Goal: Transaction & Acquisition: Purchase product/service

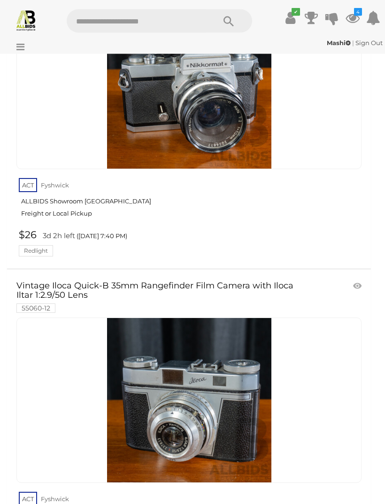
scroll to position [30549, 0]
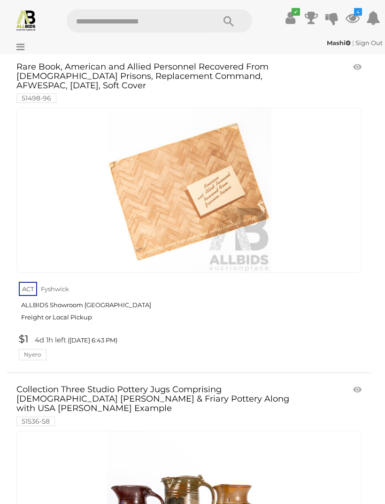
scroll to position [22278, 0]
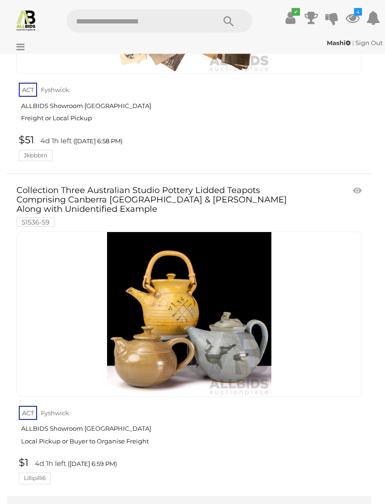
scroll to position [30586, 0]
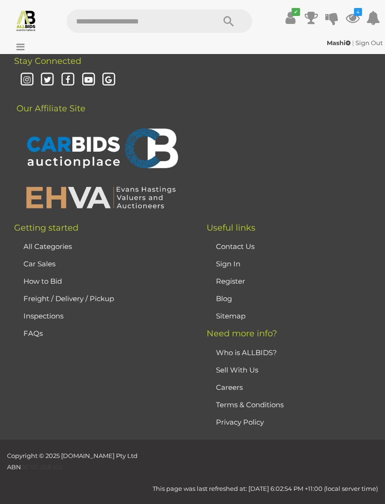
scroll to position [221, 0]
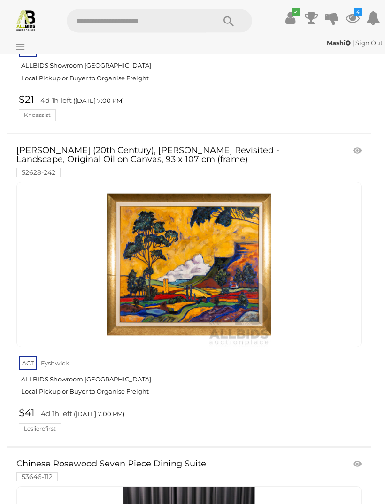
scroll to position [490, 0]
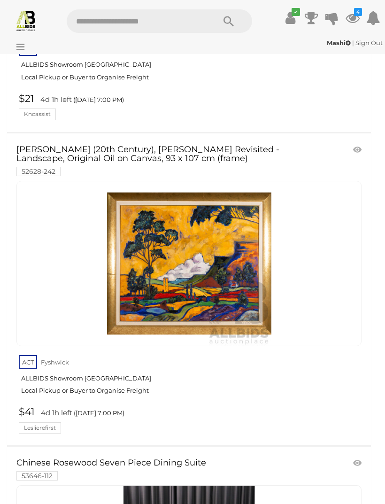
click at [356, 143] on link at bounding box center [359, 150] width 16 height 14
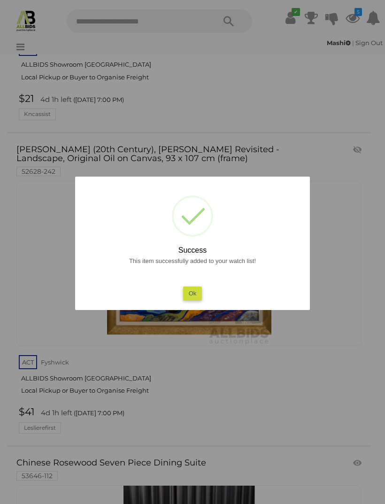
click at [195, 300] on button "Ok" at bounding box center [192, 294] width 19 height 14
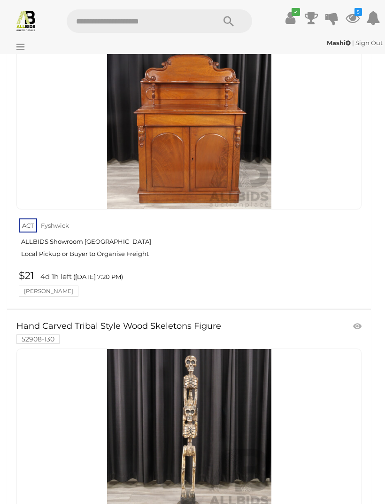
scroll to position [11645, 0]
click at [361, 320] on link at bounding box center [359, 327] width 16 height 14
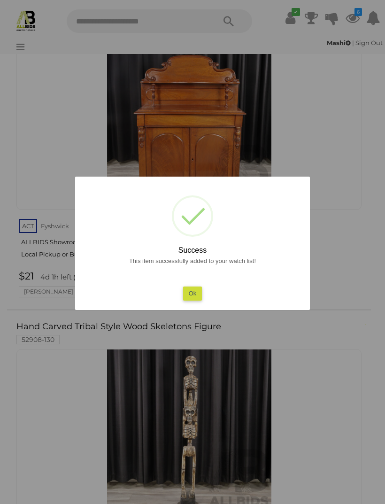
click at [186, 300] on button "Ok" at bounding box center [192, 294] width 19 height 14
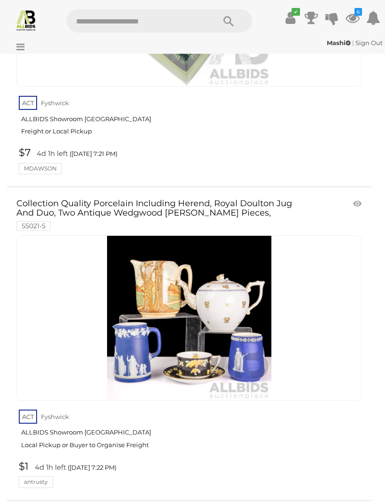
scroll to position [12396, 0]
click at [360, 197] on link at bounding box center [359, 204] width 16 height 14
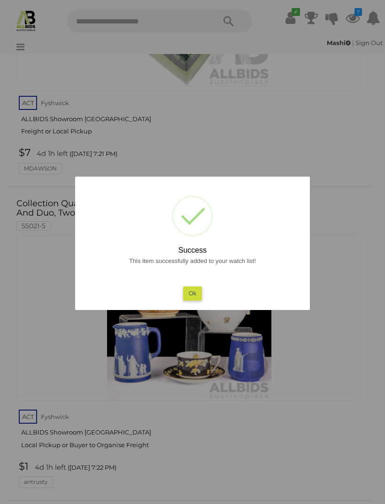
click at [196, 300] on button "Ok" at bounding box center [192, 294] width 19 height 14
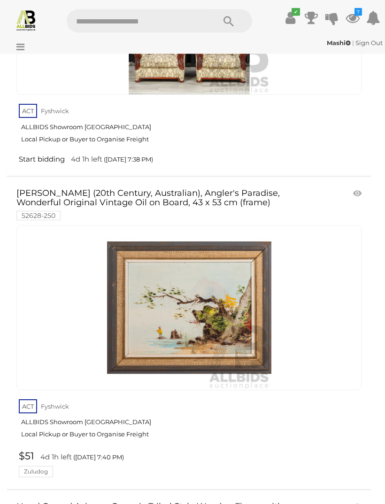
scroll to position [18492, 0]
click at [358, 186] on link at bounding box center [359, 193] width 16 height 14
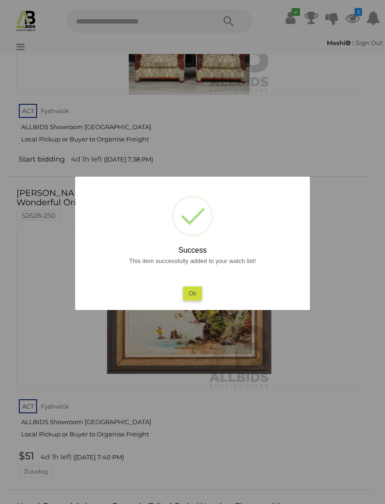
click at [212, 300] on div "This item successfully added to your watch list! Ok" at bounding box center [193, 277] width 216 height 45
click at [202, 300] on button "Ok" at bounding box center [192, 294] width 19 height 14
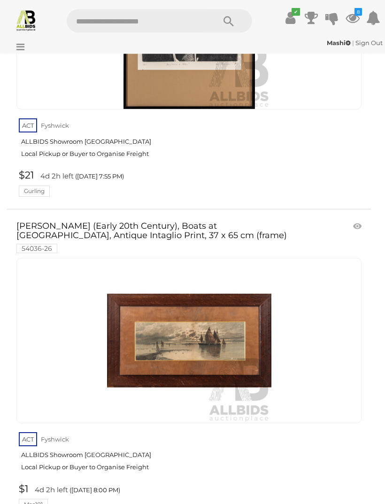
scroll to position [20894, 0]
click at [359, 219] on link at bounding box center [359, 226] width 16 height 14
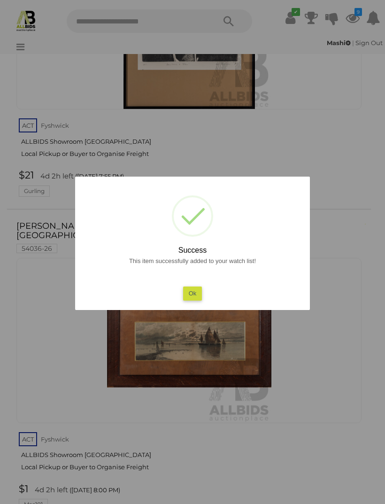
click at [202, 300] on button "Ok" at bounding box center [192, 294] width 19 height 14
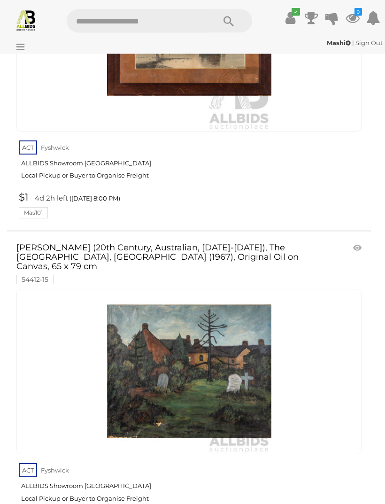
scroll to position [21186, 0]
click at [363, 241] on link at bounding box center [359, 248] width 16 height 14
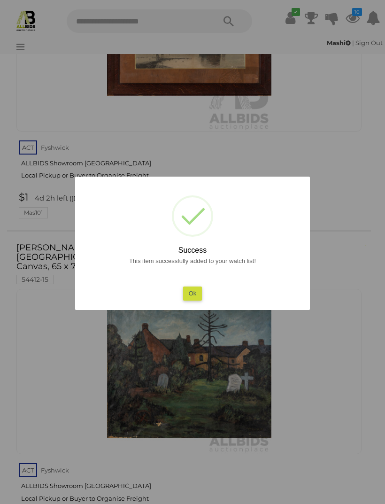
click at [209, 300] on div "This item successfully added to your watch list! Ok" at bounding box center [193, 277] width 216 height 45
click at [209, 310] on div "? ! i Success This item successfully added to your watch list! Ok OK Cancel ×" at bounding box center [192, 243] width 235 height 133
click at [201, 300] on button "Ok" at bounding box center [192, 294] width 19 height 14
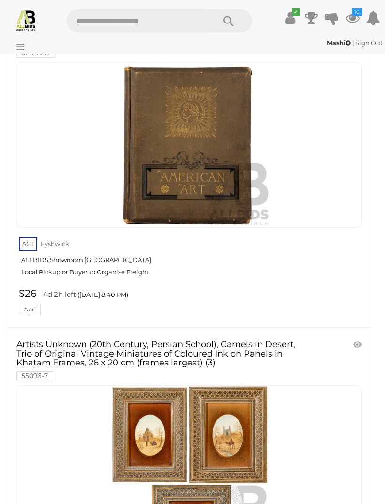
scroll to position [23625, 0]
click at [364, 338] on link at bounding box center [359, 345] width 16 height 14
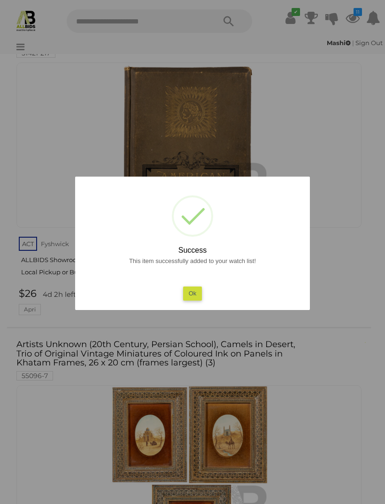
click at [194, 300] on button "Ok" at bounding box center [192, 294] width 19 height 14
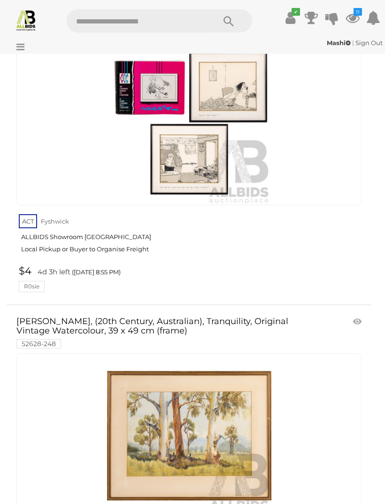
scroll to position [24626, 0]
click at [352, 315] on link at bounding box center [359, 322] width 16 height 14
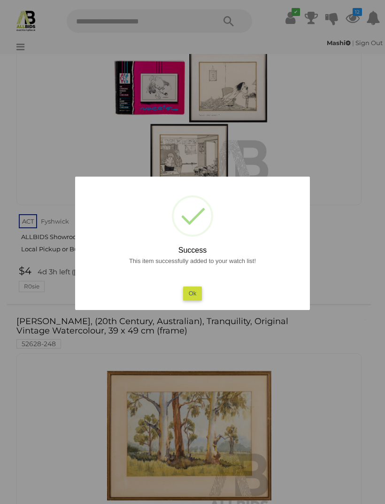
click at [191, 300] on button "Ok" at bounding box center [192, 294] width 19 height 14
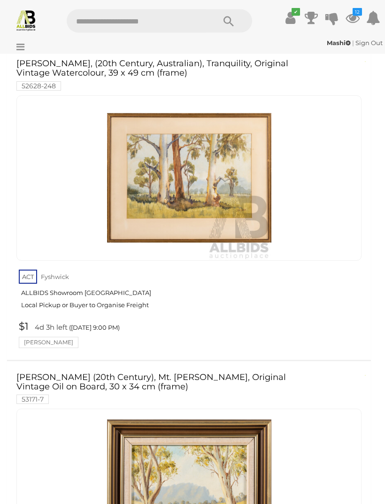
scroll to position [24904, 0]
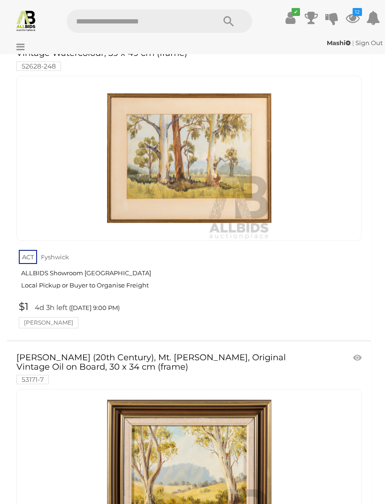
click at [353, 351] on link at bounding box center [359, 358] width 16 height 14
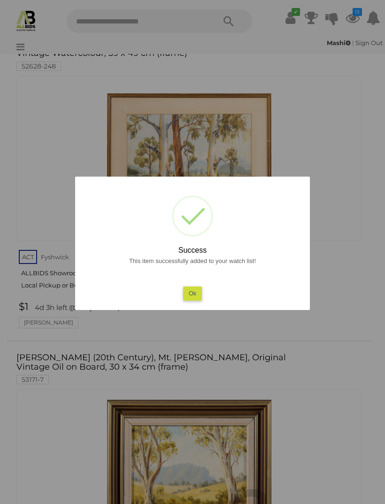
click at [191, 300] on button "Ok" at bounding box center [192, 294] width 19 height 14
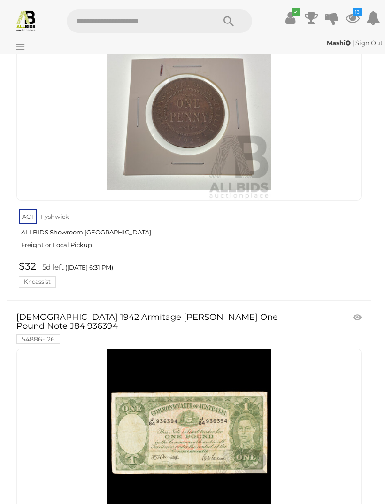
scroll to position [27205, 0]
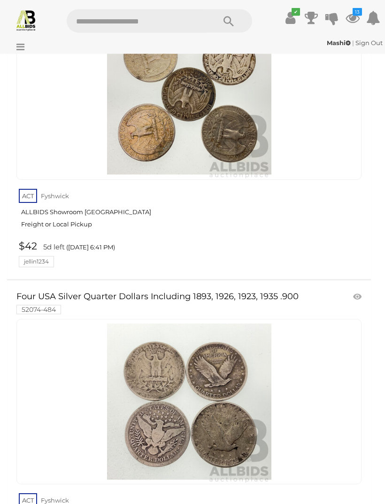
scroll to position [30571, 0]
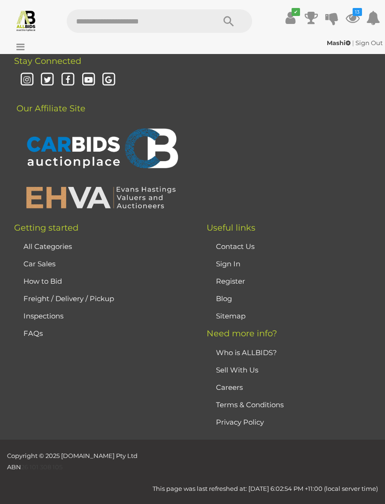
scroll to position [221, 0]
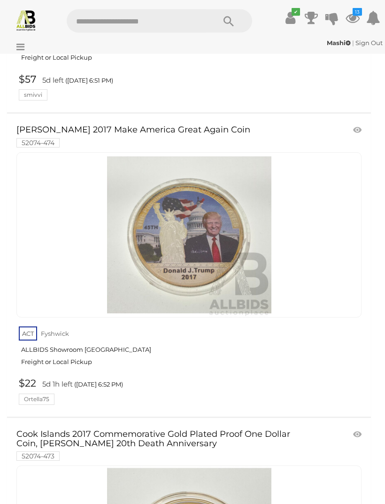
scroll to position [2391, 0]
click at [355, 123] on link at bounding box center [359, 130] width 16 height 14
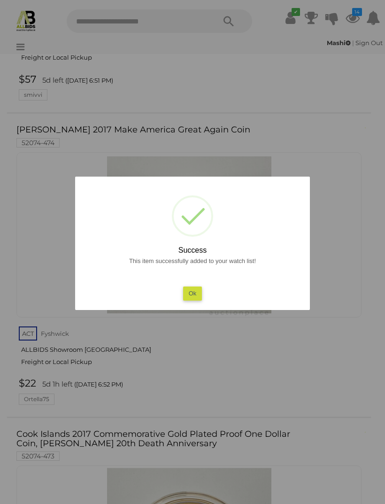
click at [202, 300] on button "Ok" at bounding box center [192, 294] width 19 height 14
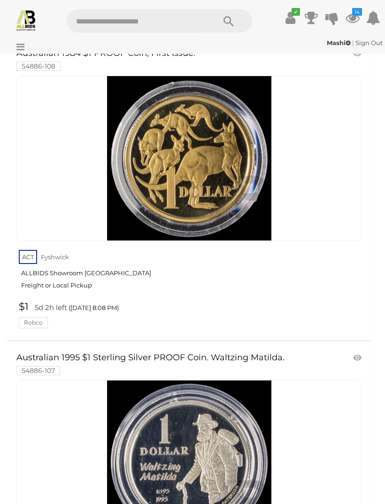
scroll to position [23907, 0]
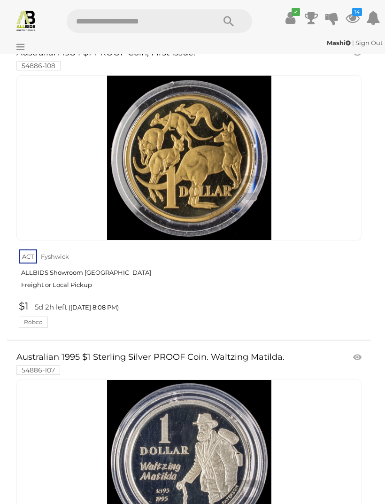
click at [353, 350] on link at bounding box center [359, 357] width 16 height 14
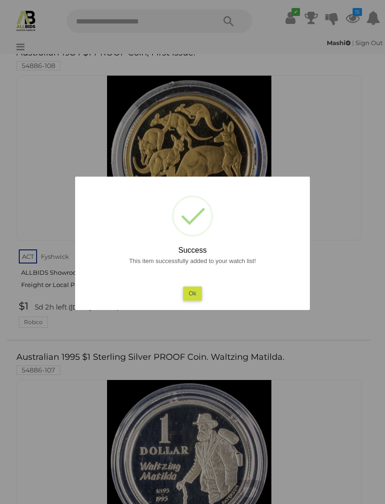
click at [199, 300] on button "Ok" at bounding box center [192, 294] width 19 height 14
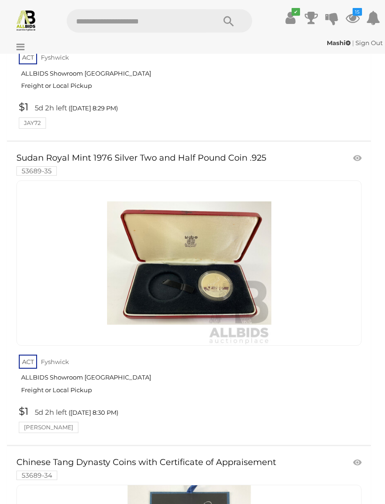
scroll to position [29893, 0]
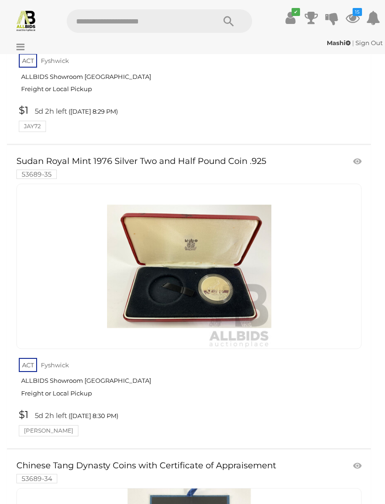
click at [359, 459] on link at bounding box center [359, 466] width 16 height 14
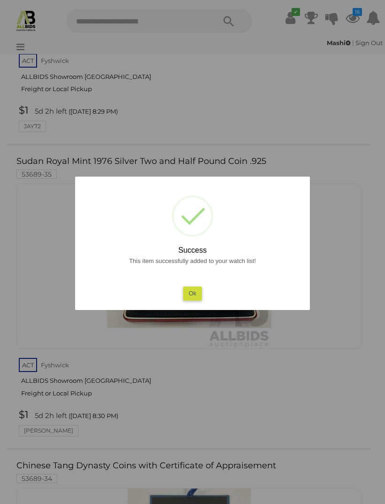
click at [205, 300] on div "This item successfully added to your watch list! Ok" at bounding box center [193, 277] width 216 height 45
click at [195, 300] on button "Ok" at bounding box center [192, 294] width 19 height 14
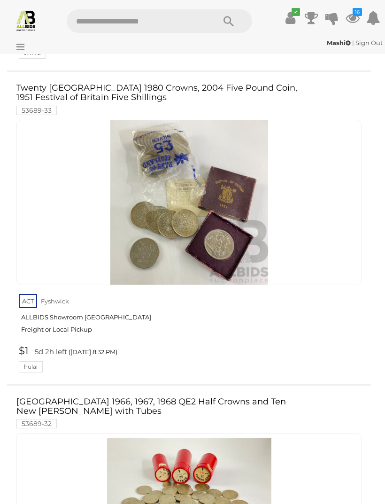
scroll to position [30576, 0]
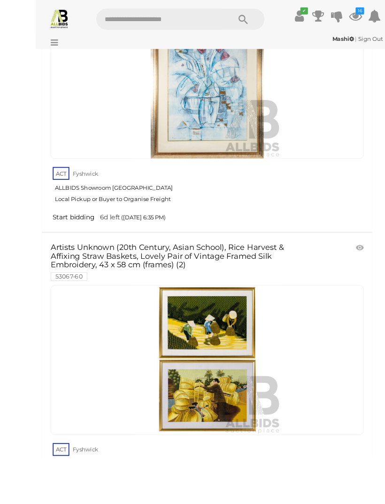
scroll to position [4783, 0]
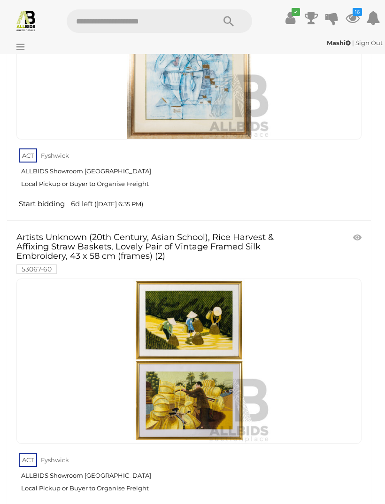
click at [359, 231] on link at bounding box center [359, 238] width 16 height 14
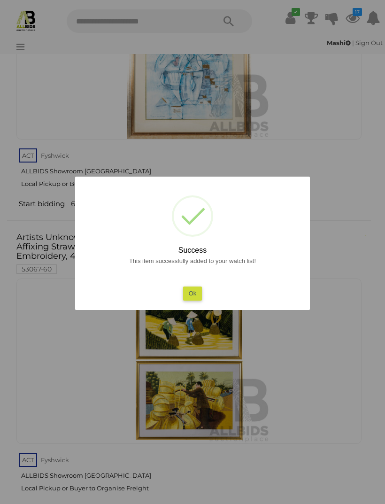
click at [187, 300] on button "Ok" at bounding box center [192, 294] width 19 height 14
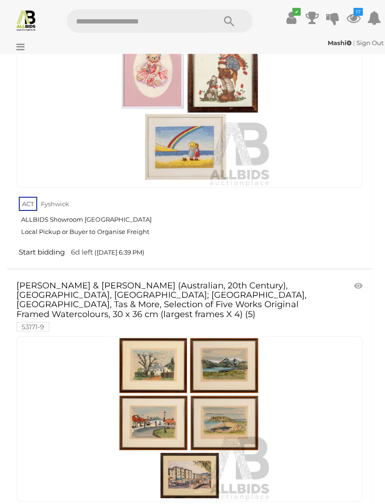
scroll to position [5935, 0]
click at [358, 278] on link at bounding box center [359, 285] width 16 height 14
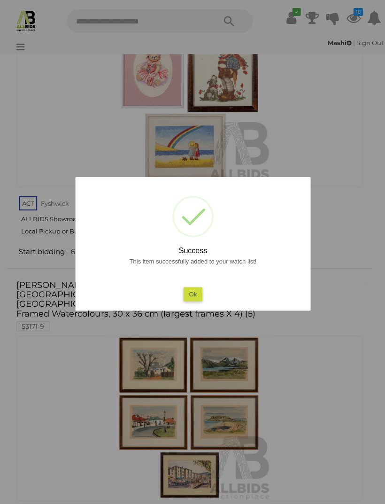
click at [190, 300] on button "Ok" at bounding box center [192, 294] width 19 height 14
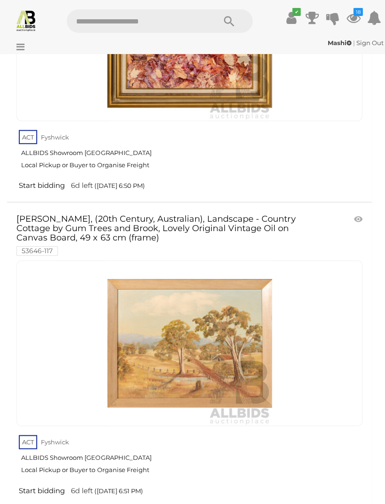
scroll to position [9423, 0]
click at [357, 211] on link at bounding box center [359, 218] width 16 height 14
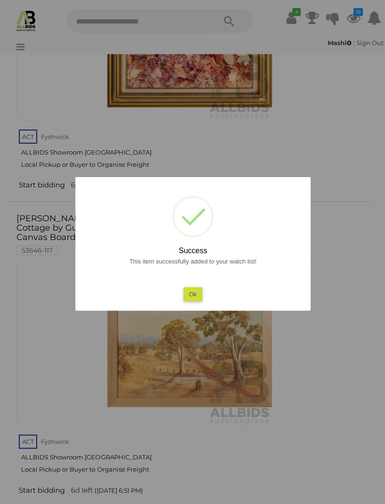
click at [193, 300] on button "Ok" at bounding box center [192, 294] width 19 height 14
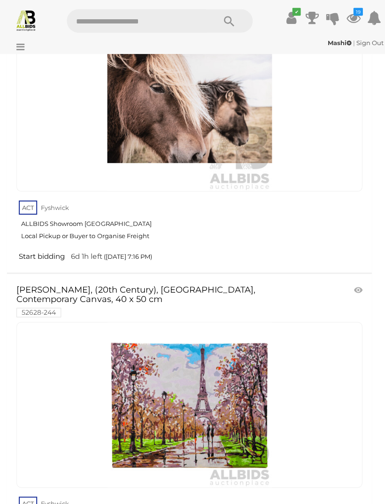
scroll to position [17264, 0]
click at [353, 282] on link at bounding box center [359, 289] width 16 height 14
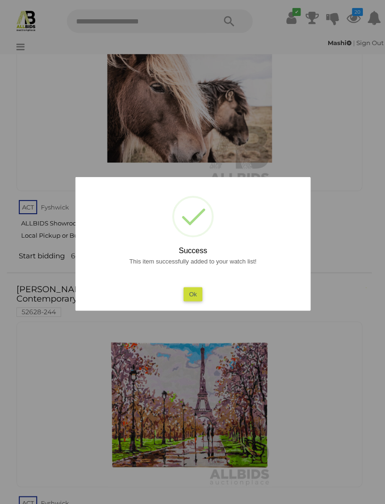
click at [195, 300] on button "Ok" at bounding box center [192, 294] width 19 height 14
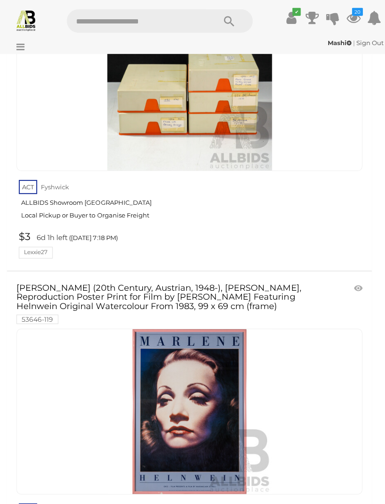
scroll to position [17896, 0]
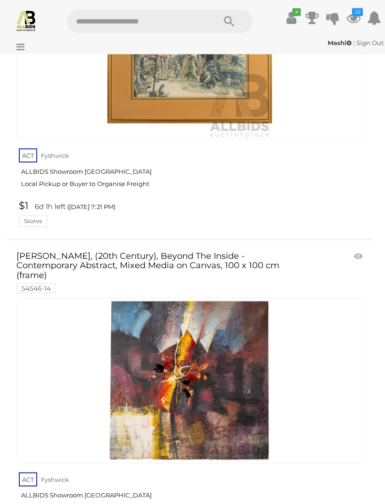
scroll to position [18847, 0]
click at [358, 249] on link at bounding box center [359, 256] width 16 height 14
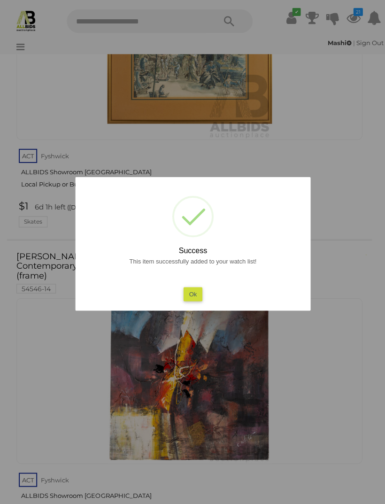
click at [196, 300] on button "Ok" at bounding box center [192, 294] width 19 height 14
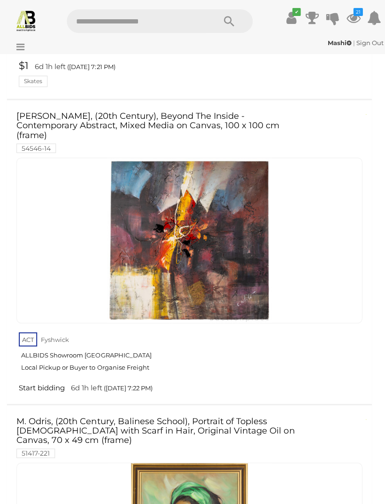
scroll to position [18991, 0]
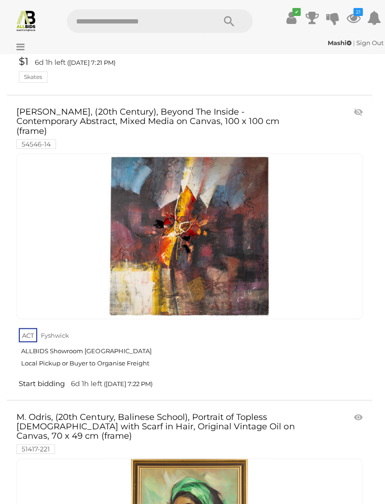
click at [356, 410] on link at bounding box center [359, 417] width 16 height 14
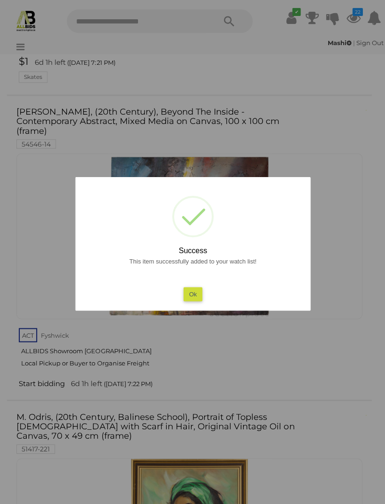
click at [194, 300] on button "Ok" at bounding box center [192, 294] width 19 height 14
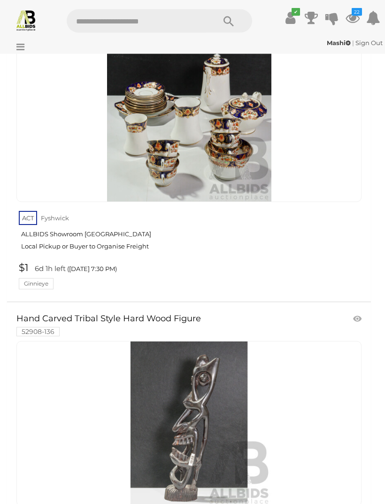
scroll to position [21561, 0]
click at [361, 311] on link at bounding box center [359, 318] width 16 height 14
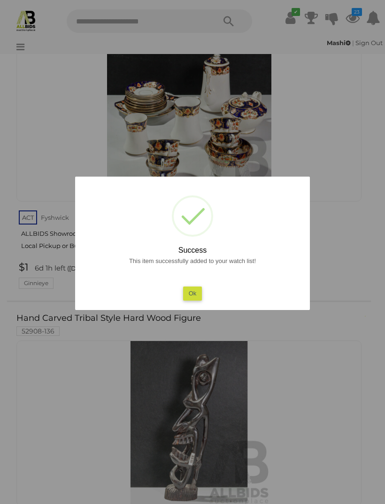
click at [191, 300] on button "Ok" at bounding box center [192, 294] width 19 height 14
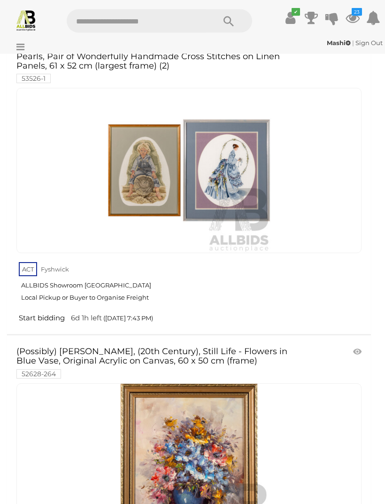
scroll to position [25419, 0]
click at [357, 345] on link at bounding box center [359, 352] width 16 height 14
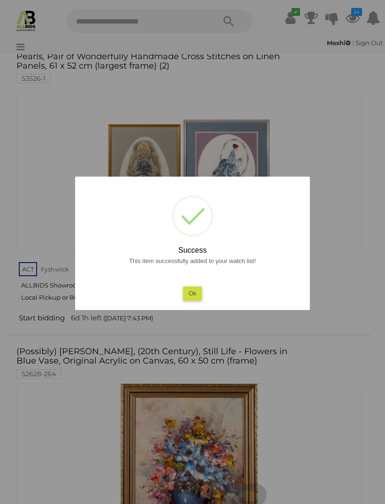
click at [196, 300] on button "Ok" at bounding box center [192, 294] width 19 height 14
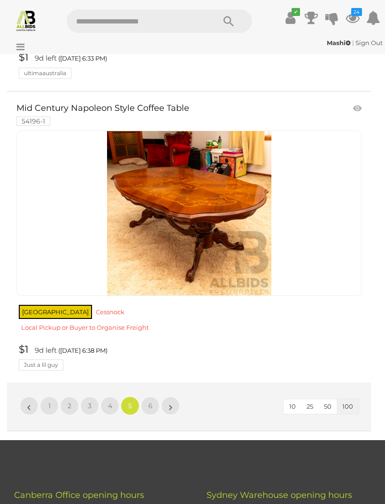
scroll to position [30570, 0]
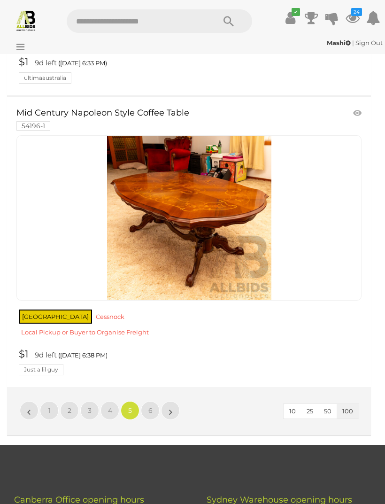
click at [150, 406] on span "6" at bounding box center [150, 410] width 4 height 8
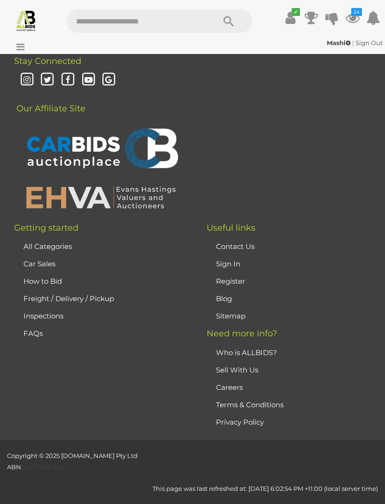
scroll to position [221, 0]
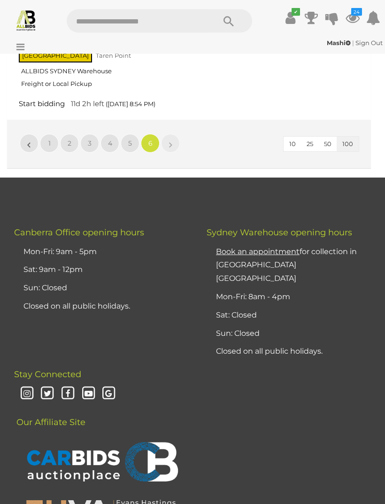
scroll to position [15344, 0]
click at [349, 19] on icon at bounding box center [353, 17] width 14 height 17
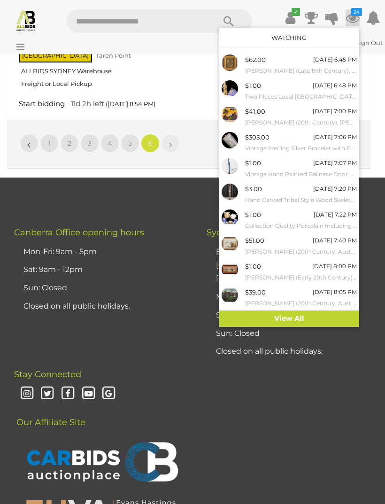
click at [331, 313] on link "View All" at bounding box center [289, 318] width 140 height 16
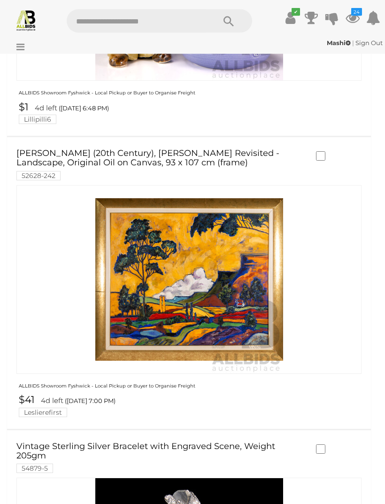
scroll to position [745, 0]
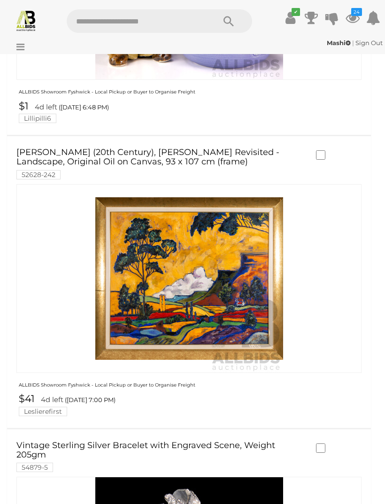
click at [334, 316] on div at bounding box center [188, 278] width 345 height 189
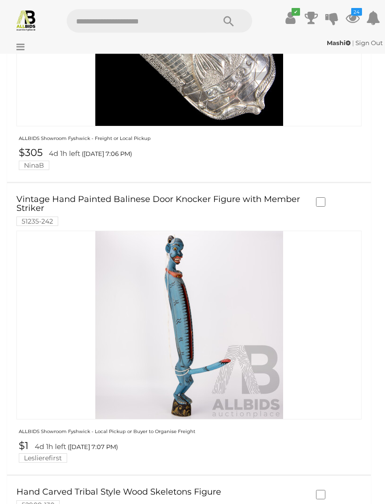
scroll to position [1284, 0]
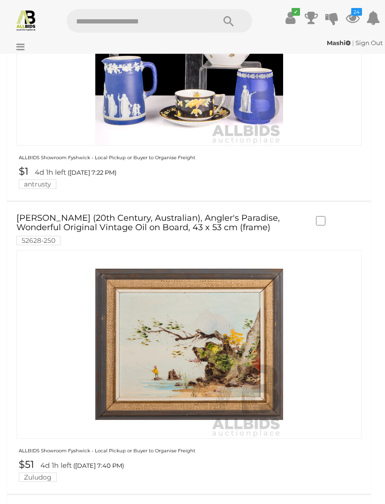
scroll to position [2135, 0]
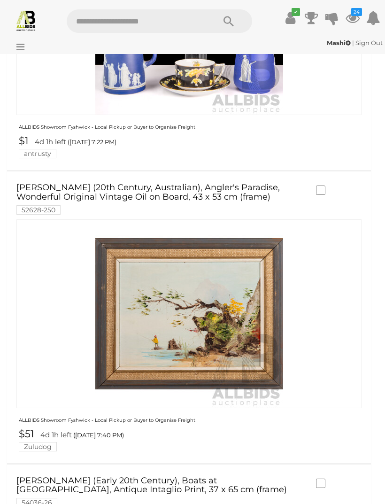
click at [76, 183] on link "J. Vandyke (20th Century, Australian), Angler's Paradise, Wonderful Original Vi…" at bounding box center [161, 198] width 290 height 31
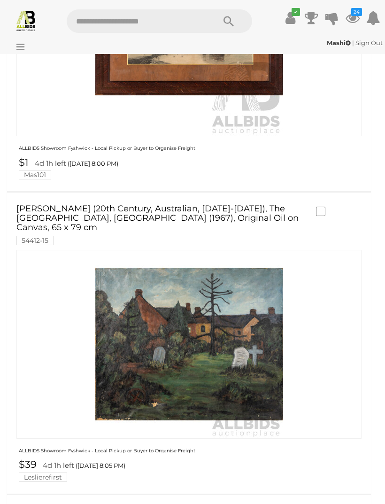
scroll to position [2738, 0]
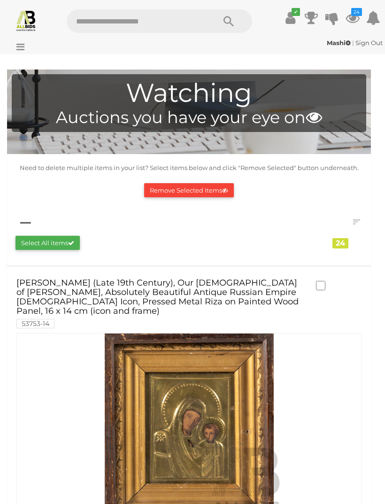
scroll to position [2768, 0]
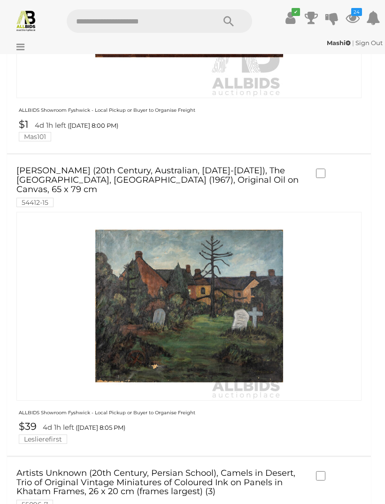
click at [211, 166] on link "John Taylor (20th Century, Australian, 1921-2012), The Old Cemetery, Fulham (19…" at bounding box center [161, 185] width 290 height 39
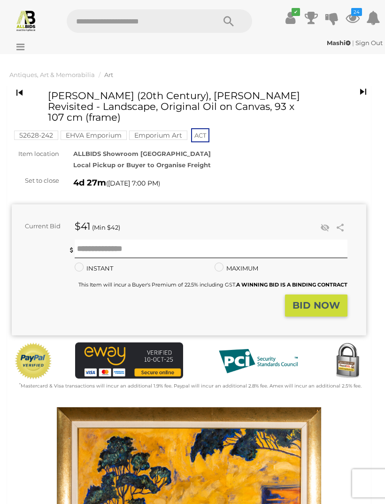
click at [271, 99] on h1 "[PERSON_NAME] (20th Century), [PERSON_NAME] Revisited - Landscape, Original Oil…" at bounding box center [178, 106] width 261 height 32
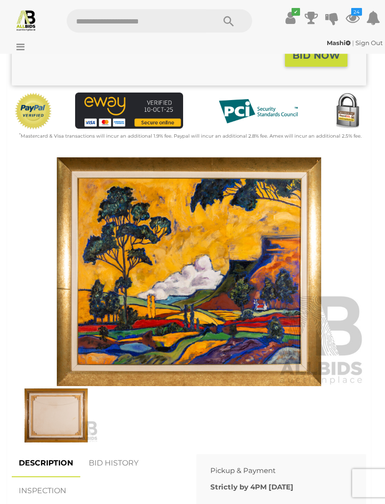
scroll to position [251, 0]
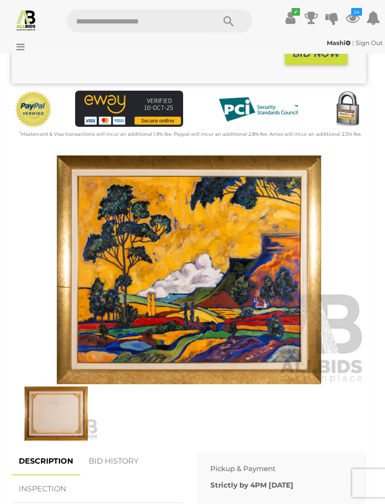
click at [257, 293] on img at bounding box center [189, 270] width 355 height 229
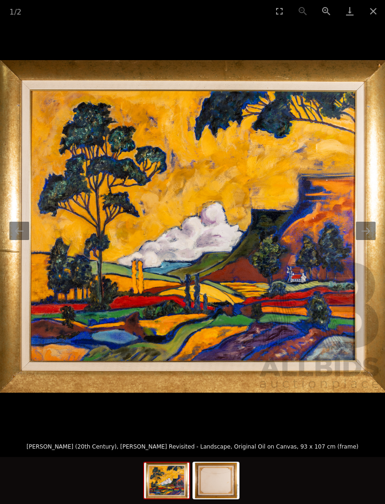
click at [365, 240] on button "Next slide" at bounding box center [366, 231] width 20 height 18
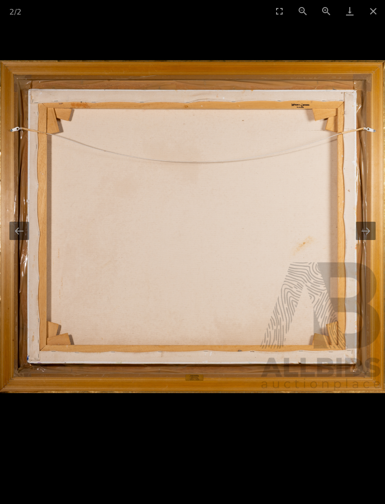
click at [358, 240] on button "Next slide" at bounding box center [366, 231] width 20 height 18
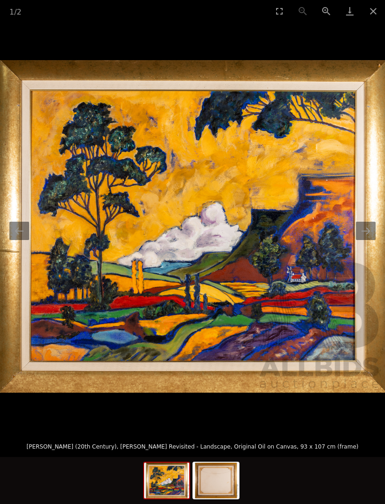
click at [371, 15] on button "Close gallery" at bounding box center [373, 11] width 23 height 22
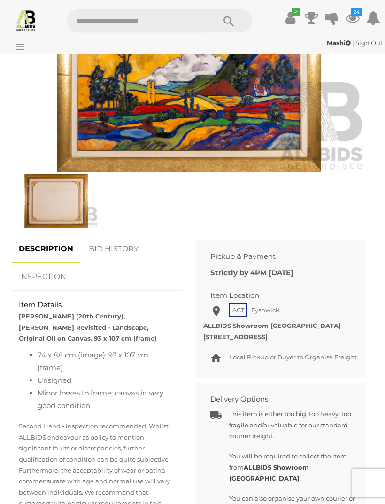
scroll to position [464, 0]
click at [371, 320] on div "Antiques, Art & Memorabilia Asian School 1 Australian School 2 Indigenous 1 Loc…" at bounding box center [189, 409] width 378 height 1580
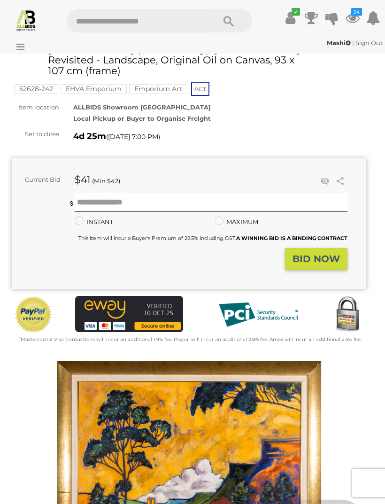
scroll to position [0, 0]
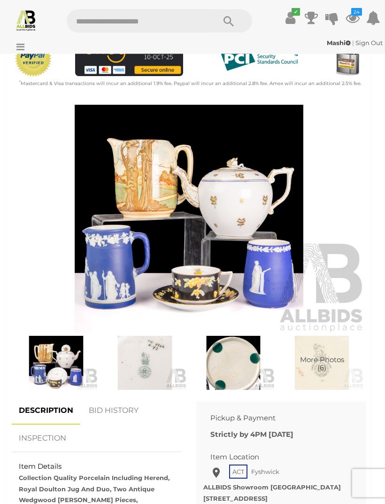
scroll to position [333, 0]
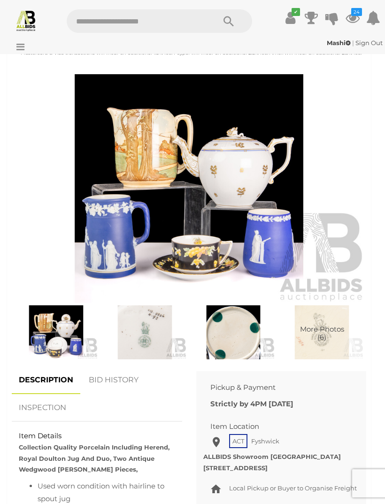
click at [49, 340] on img at bounding box center [56, 332] width 84 height 54
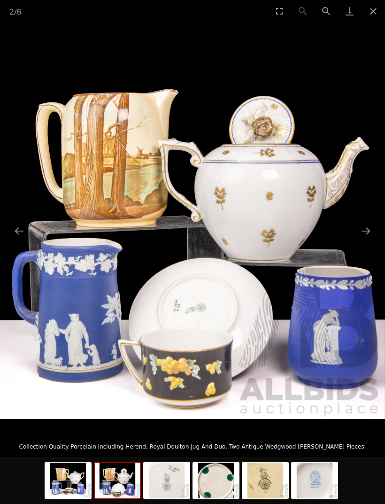
click at [360, 240] on button "Next slide" at bounding box center [366, 231] width 20 height 18
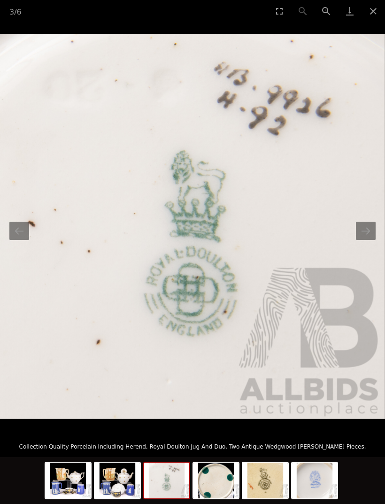
click at [365, 240] on button "Next slide" at bounding box center [366, 231] width 20 height 18
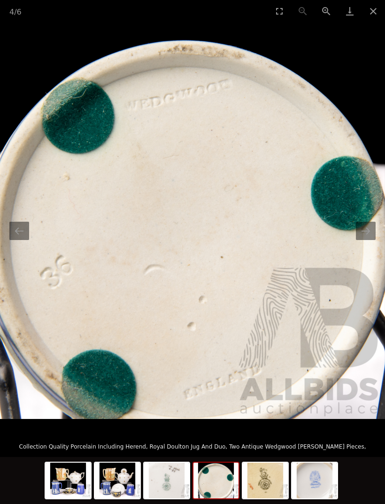
click at [365, 240] on button "Next slide" at bounding box center [366, 231] width 20 height 18
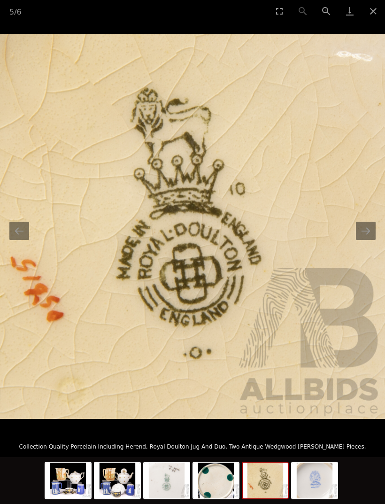
click at [365, 239] on button "Next slide" at bounding box center [366, 231] width 20 height 18
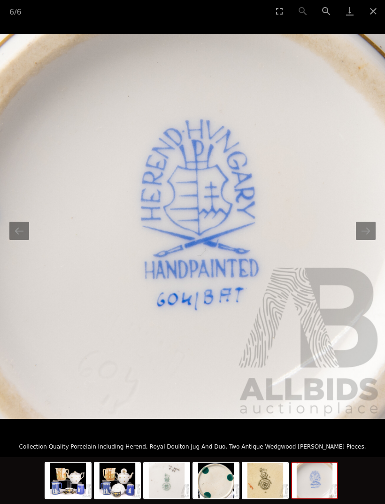
click at [364, 239] on button "Next slide" at bounding box center [366, 231] width 20 height 18
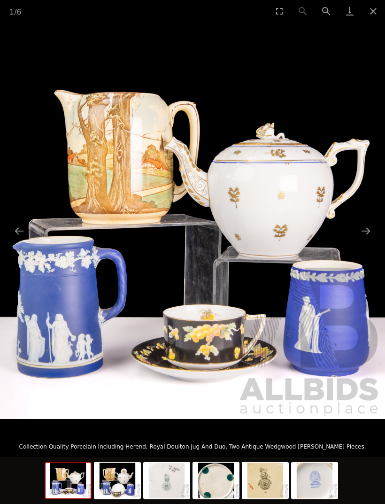
click at [369, 240] on button "Next slide" at bounding box center [366, 231] width 20 height 18
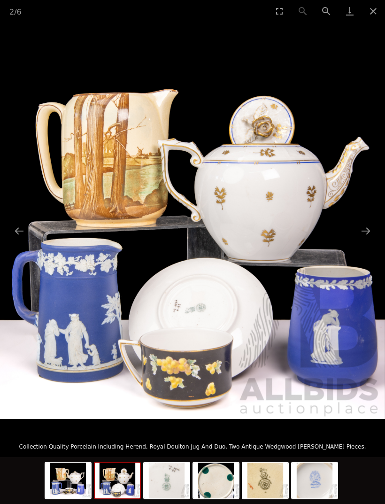
click at [382, 6] on button "Close gallery" at bounding box center [373, 11] width 23 height 22
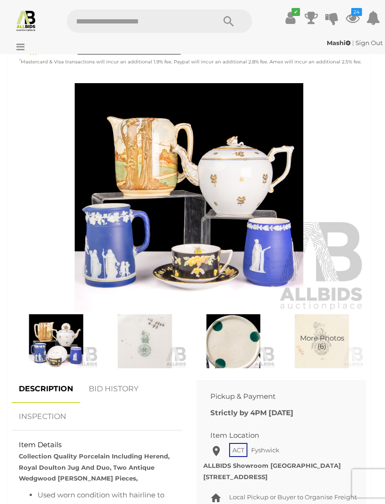
scroll to position [323, 0]
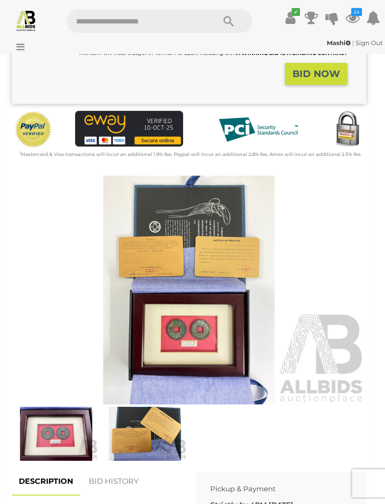
scroll to position [241, 0]
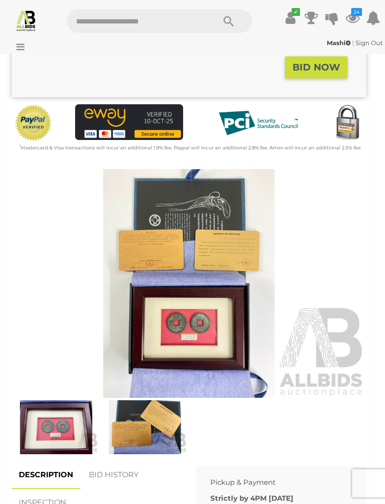
click at [61, 419] on img at bounding box center [56, 427] width 84 height 54
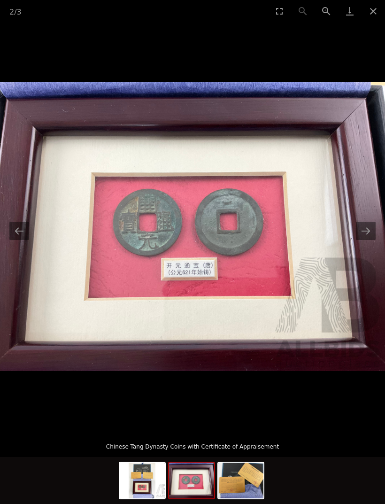
click at [364, 240] on button "Next slide" at bounding box center [366, 231] width 20 height 18
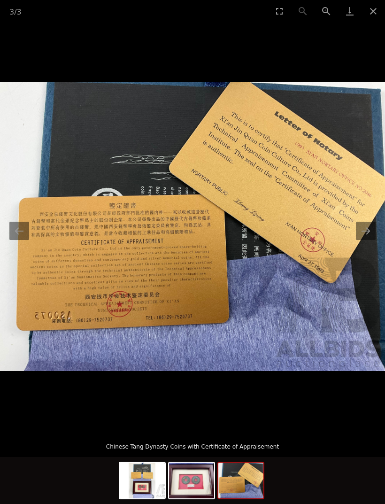
click at [193, 498] on img at bounding box center [191, 481] width 45 height 36
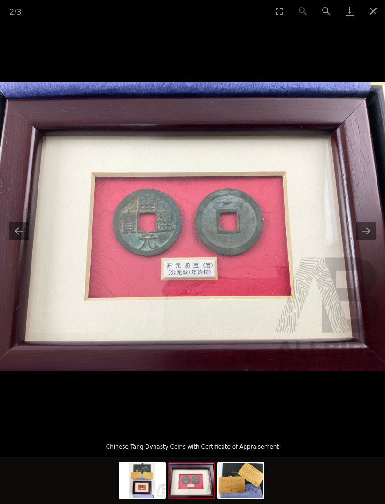
click at [144, 498] on img at bounding box center [142, 481] width 45 height 36
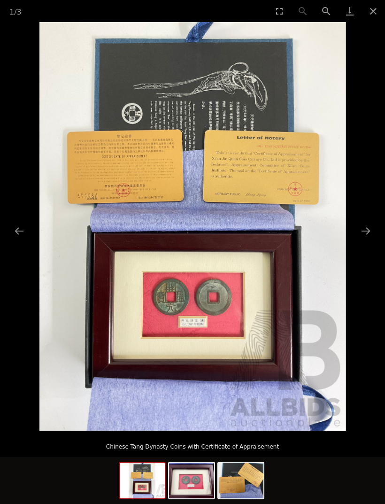
click at [365, 16] on button "Close gallery" at bounding box center [373, 11] width 23 height 22
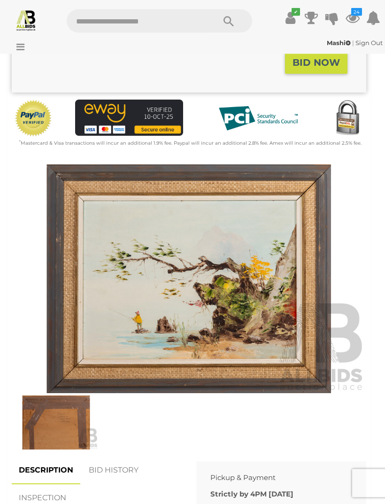
scroll to position [243, 0]
click at [217, 267] on img at bounding box center [189, 278] width 355 height 229
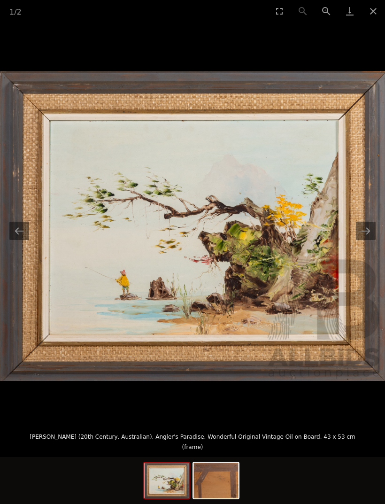
click at [359, 240] on button "Next slide" at bounding box center [366, 231] width 20 height 18
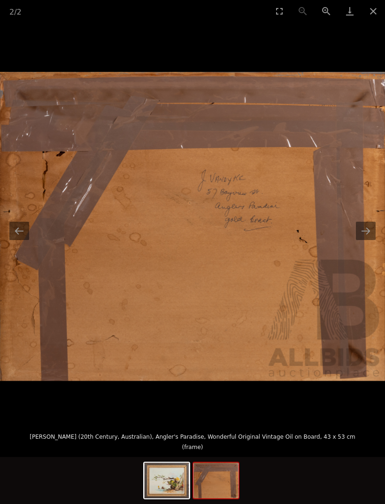
click at [368, 12] on button "Close gallery" at bounding box center [373, 11] width 23 height 22
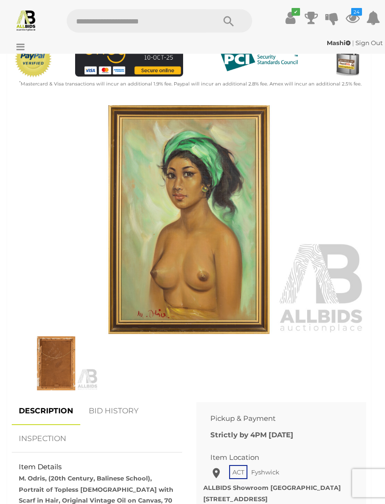
scroll to position [300, 0]
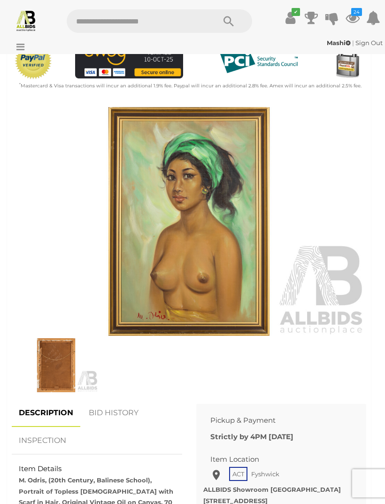
click at [49, 357] on img at bounding box center [56, 365] width 84 height 54
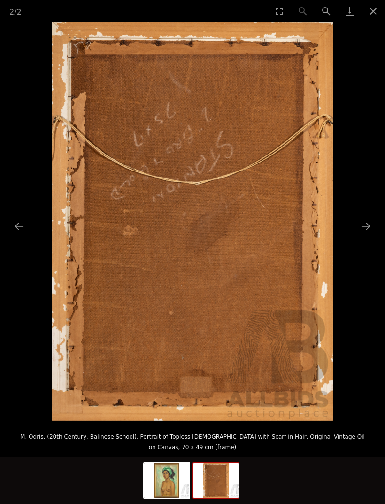
click at [370, 235] on button "Next slide" at bounding box center [366, 226] width 20 height 18
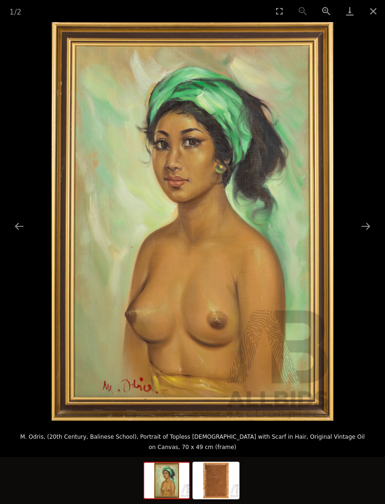
click at [373, 21] on button "Close gallery" at bounding box center [373, 11] width 23 height 22
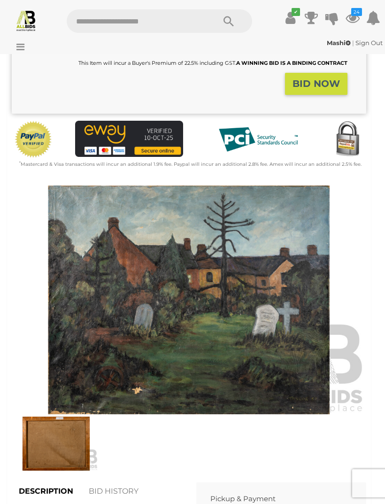
scroll to position [232, 0]
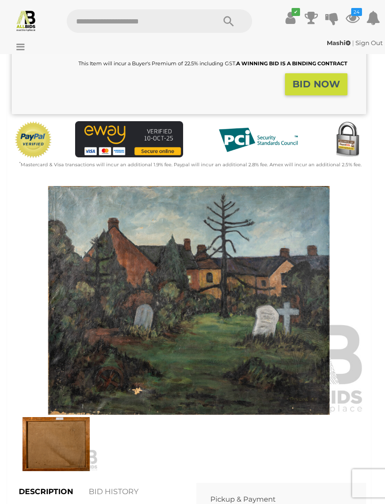
click at [49, 421] on img at bounding box center [56, 444] width 84 height 54
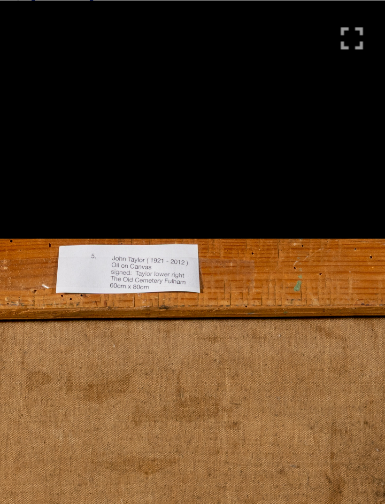
scroll to position [149, 0]
